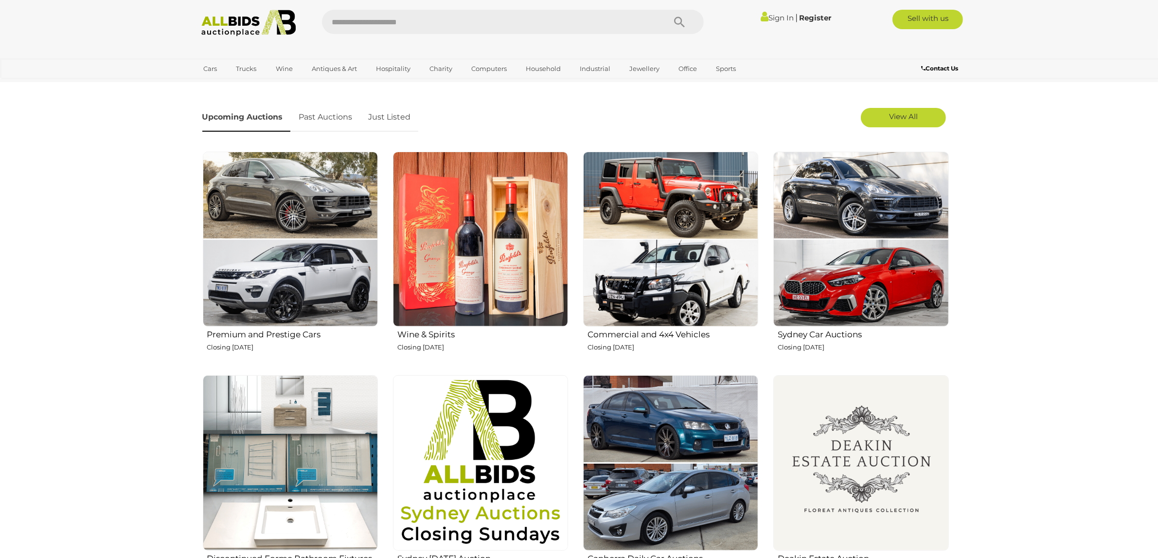
scroll to position [729, 0]
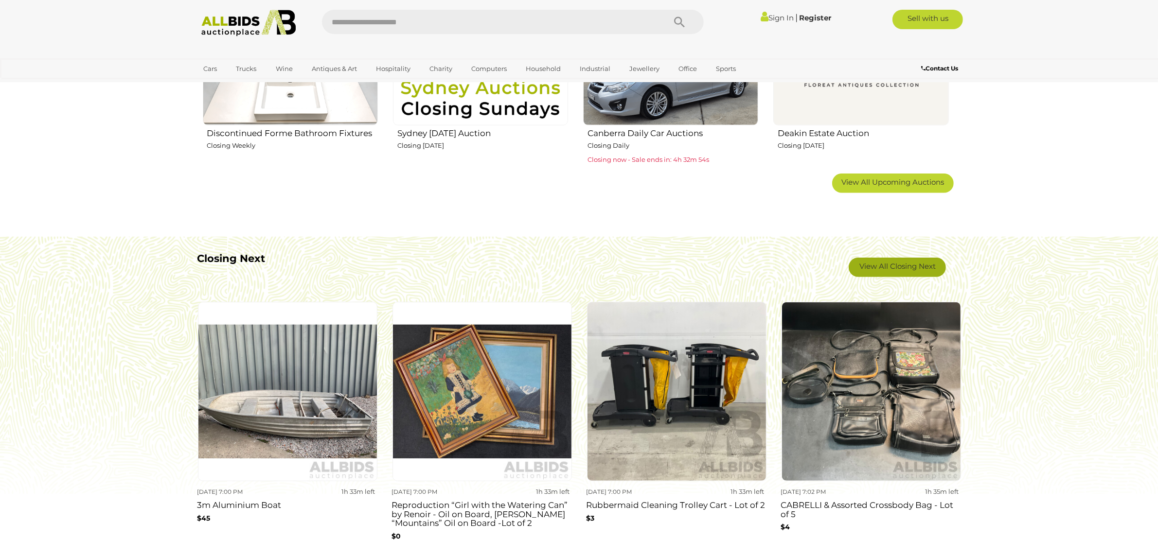
click at [861, 276] on link "View All Closing Next" at bounding box center [897, 267] width 97 height 19
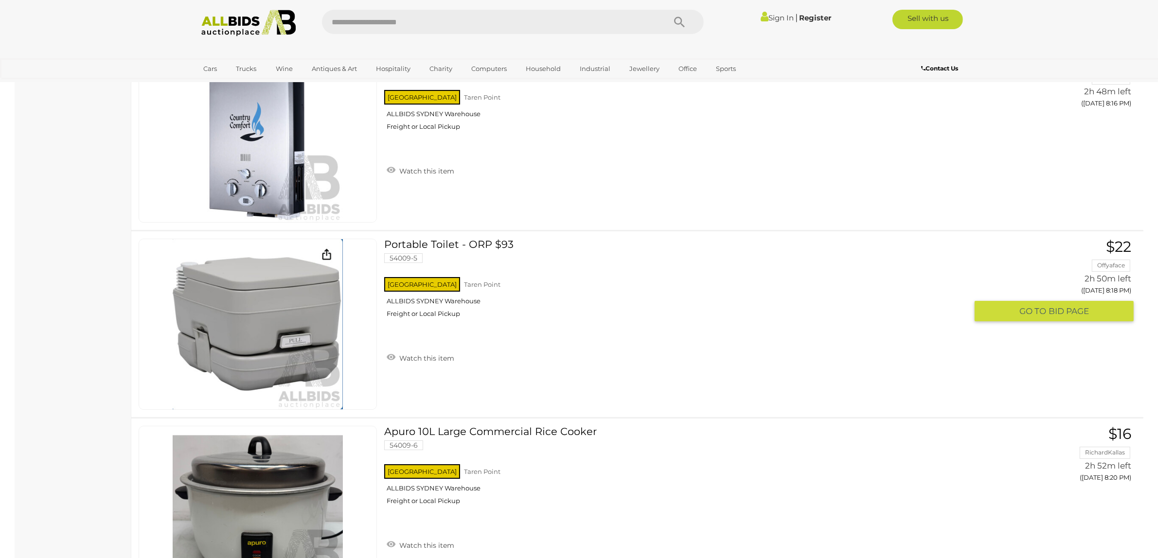
scroll to position [9179, 0]
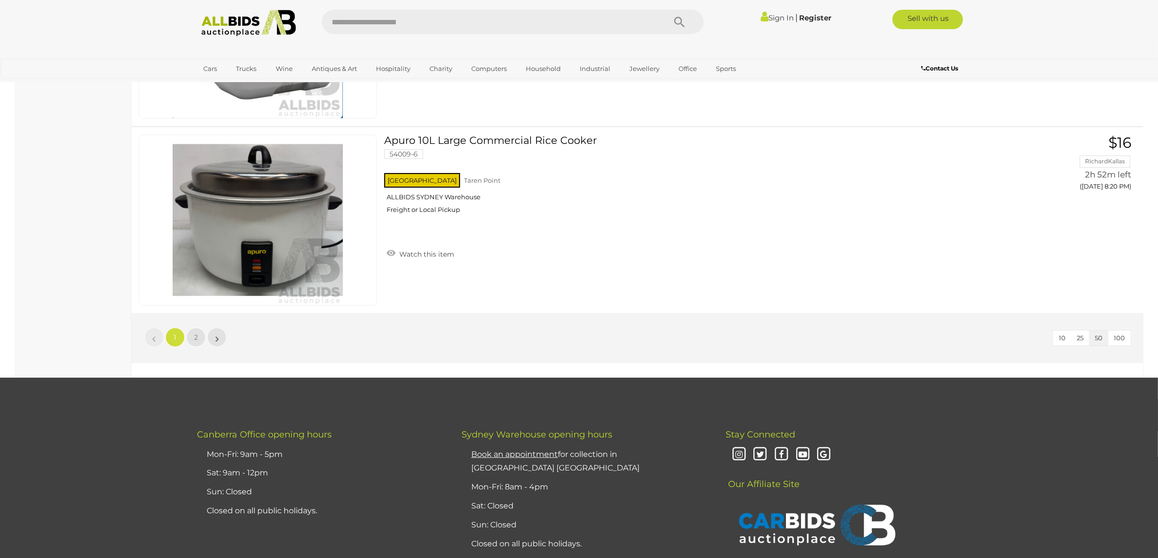
click at [185, 337] on ul "« 1 2 »" at bounding box center [185, 337] width 84 height 19
click at [195, 336] on span "2" at bounding box center [196, 337] width 4 height 9
